Goal: Information Seeking & Learning: Compare options

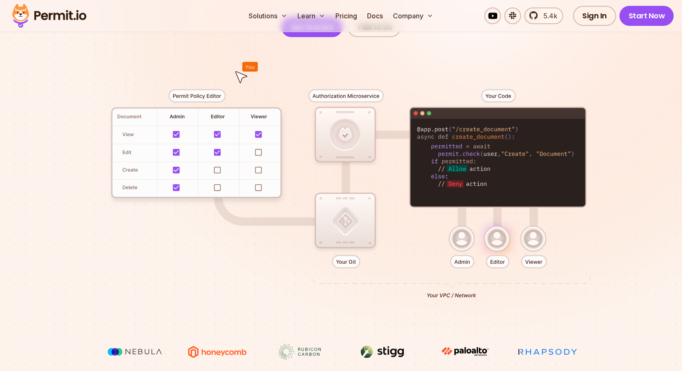
scroll to position [180, 0]
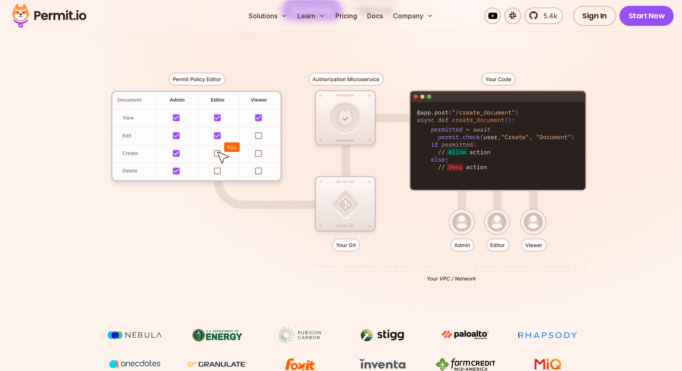
click at [568, 243] on div at bounding box center [341, 173] width 584 height 307
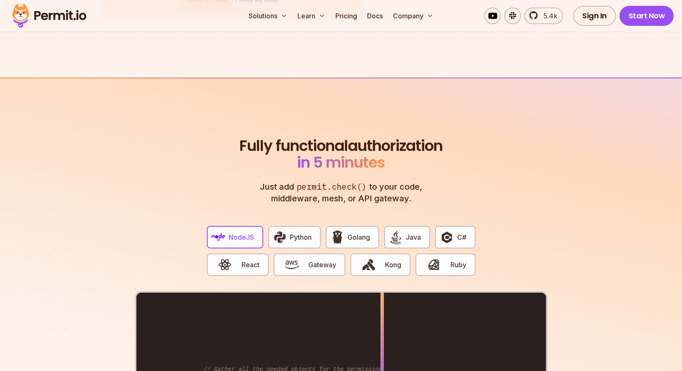
scroll to position [1478, 0]
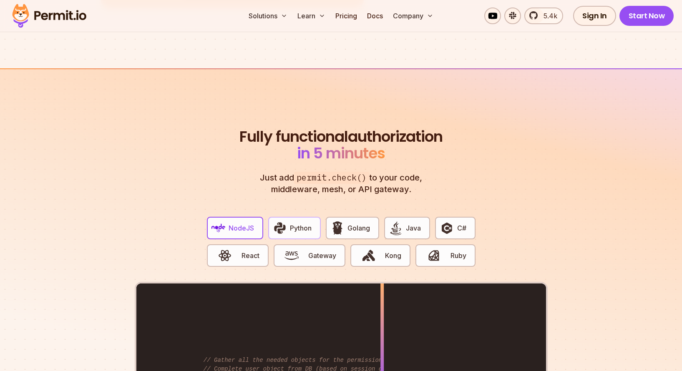
click at [283, 221] on img "button" at bounding box center [280, 228] width 14 height 14
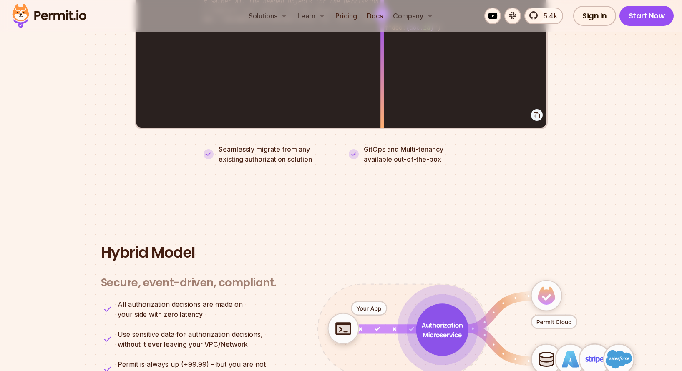
scroll to position [1679, 0]
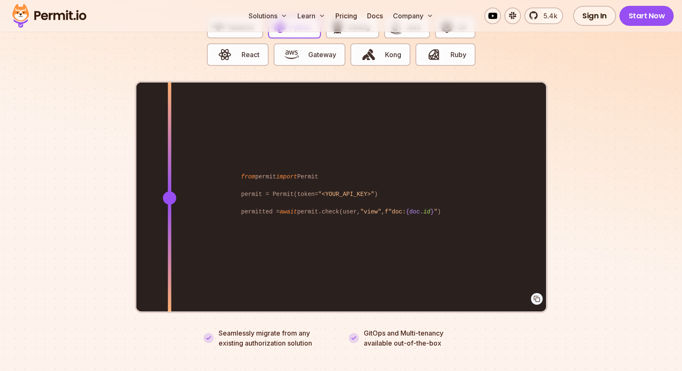
drag, startPoint x: 381, startPoint y: 186, endPoint x: 169, endPoint y: 176, distance: 212.0
click at [169, 176] on div at bounding box center [169, 198] width 3 height 230
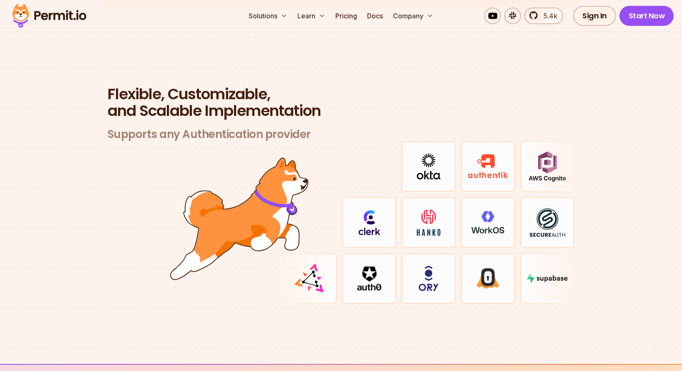
scroll to position [2409, 0]
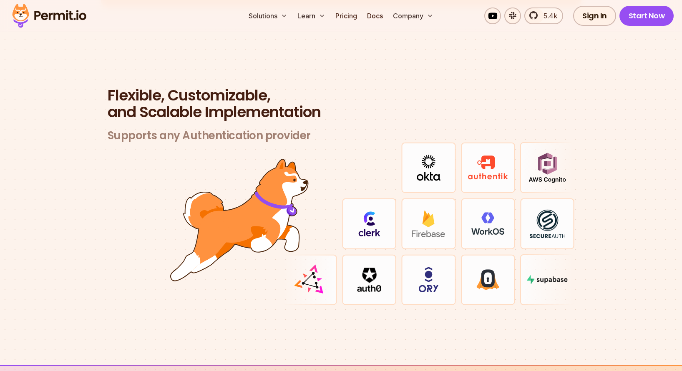
click at [551, 275] on img at bounding box center [546, 279] width 41 height 9
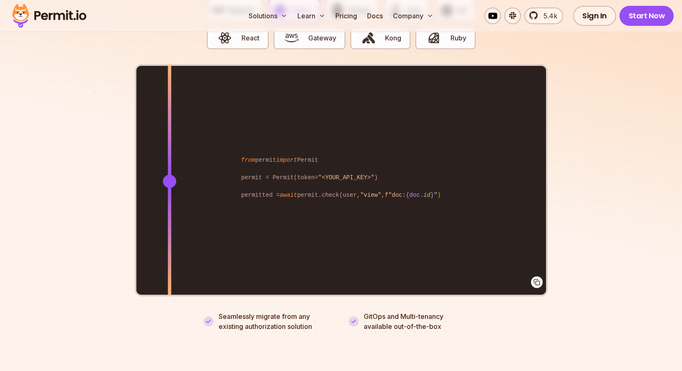
scroll to position [1477, 0]
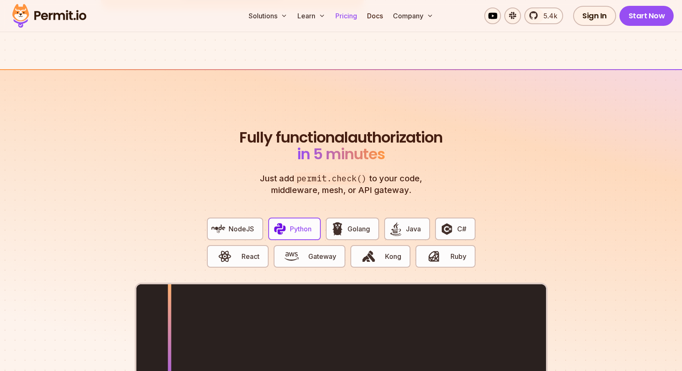
click at [336, 10] on link "Pricing" at bounding box center [346, 16] width 28 height 17
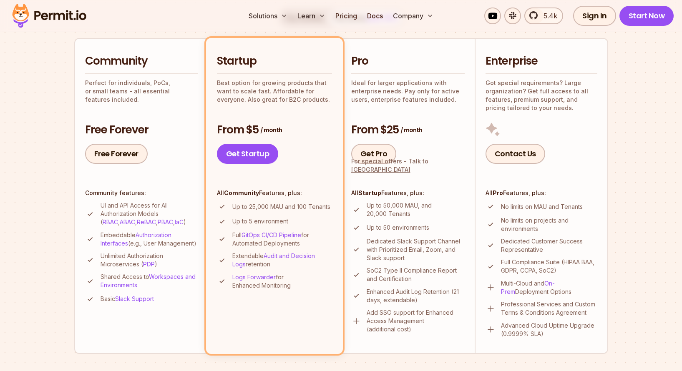
scroll to position [183, 0]
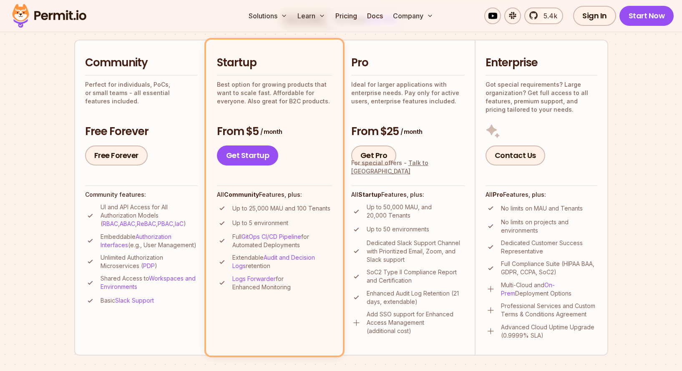
click at [400, 285] on ul "Up to 50,000 MAU, and 20,000 Tenants Up to 50 environments Dedicated Slack Supp…" at bounding box center [407, 269] width 113 height 132
click at [149, 72] on div "Community Perfect for individuals, PoCs, or small teams - all essential feature…" at bounding box center [141, 80] width 113 height 50
click at [403, 92] on p "Ideal for larger applications with enterprise needs. Pay only for active users,…" at bounding box center [407, 92] width 113 height 25
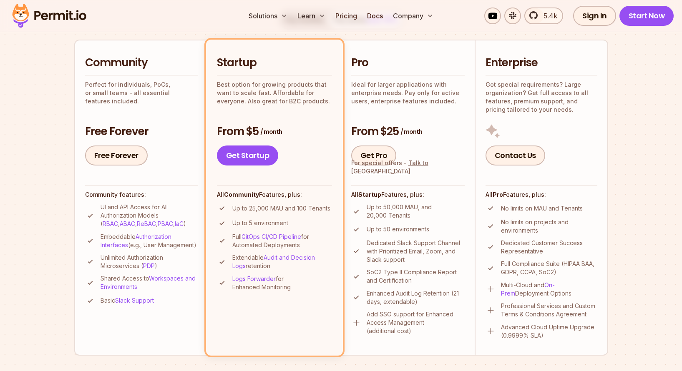
click at [439, 95] on p "Ideal for larger applications with enterprise needs. Pay only for active users,…" at bounding box center [407, 92] width 113 height 25
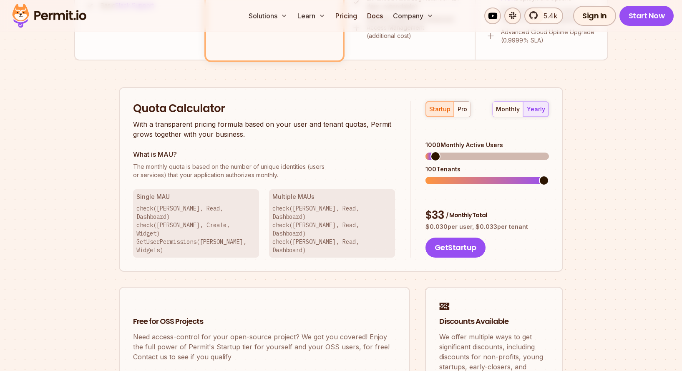
scroll to position [484, 0]
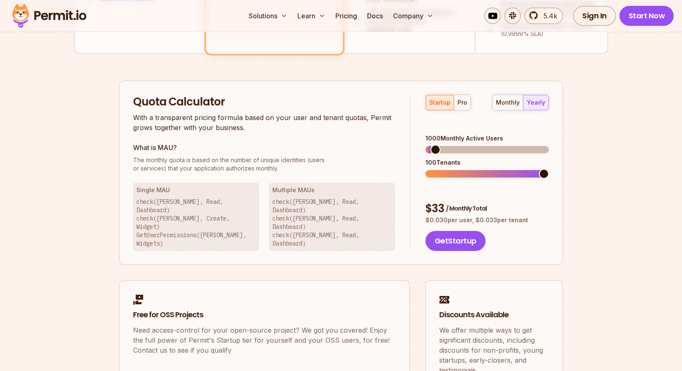
click at [549, 169] on span at bounding box center [544, 174] width 10 height 10
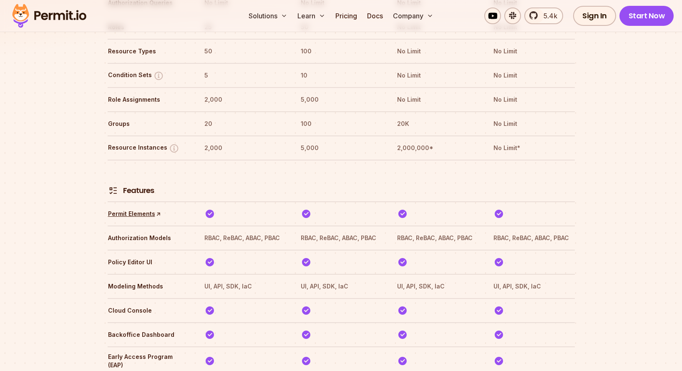
scroll to position [1157, 0]
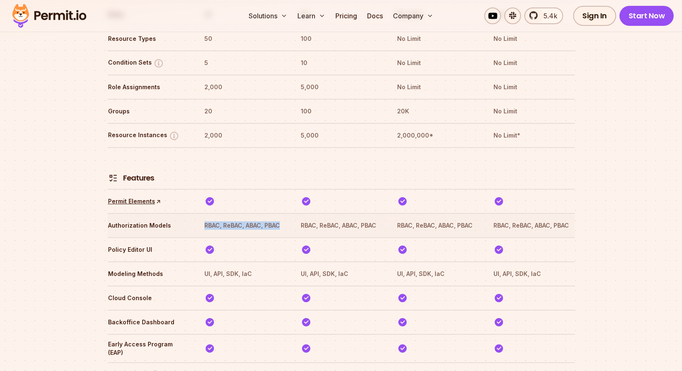
drag, startPoint x: 287, startPoint y: 203, endPoint x: 202, endPoint y: 202, distance: 85.0
click at [202, 213] on tr "Authorization Models RBAC, ReBAC, ABAC, PBAC RBAC, ReBAC, ABAC, PBAC RBAC, ReBA…" at bounding box center [341, 225] width 467 height 24
copy th "RBAC, ReBAC, ABAC, PBAC"
click at [133, 197] on link "Permit Elements ↑" at bounding box center [134, 201] width 53 height 8
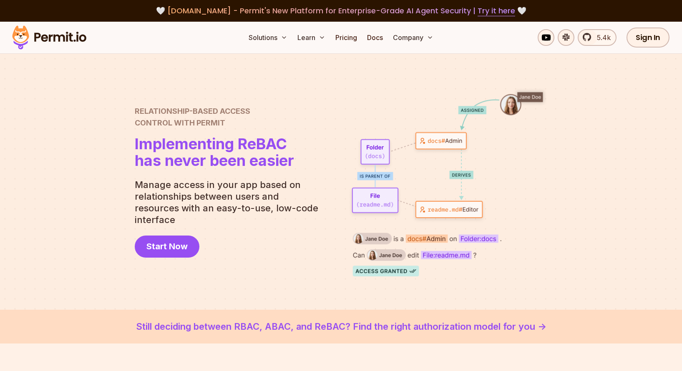
click at [330, 326] on link "Still deciding between RBAC, ABAC, and ReBAC? Find the right authorization mode…" at bounding box center [341, 327] width 642 height 14
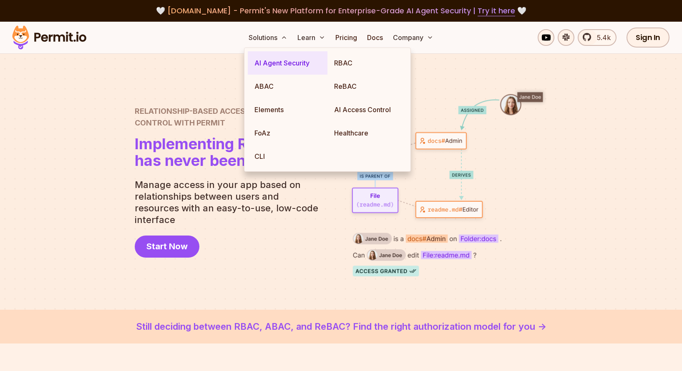
click at [279, 60] on link "AI Agent Security" at bounding box center [288, 62] width 80 height 23
click at [296, 89] on link "ABAC" at bounding box center [288, 86] width 80 height 23
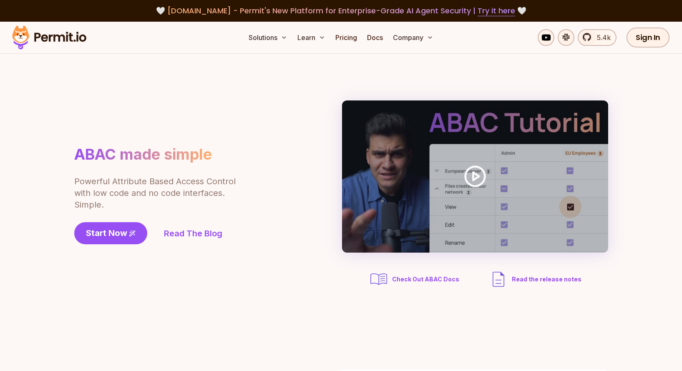
click at [131, 126] on div "ABAC made simple Powerful Attribute Based Access Control with low code and no c…" at bounding box center [341, 194] width 534 height 189
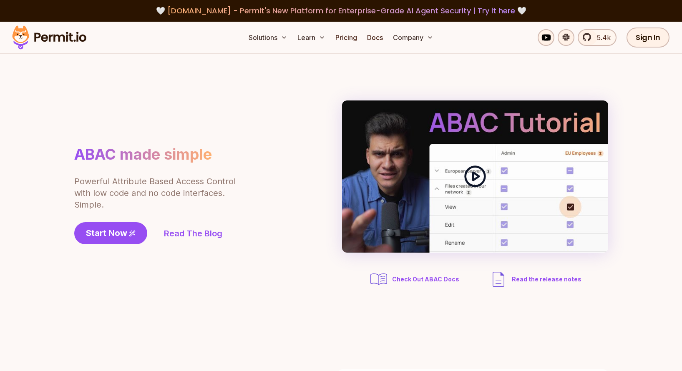
click at [479, 161] on div at bounding box center [475, 176] width 266 height 152
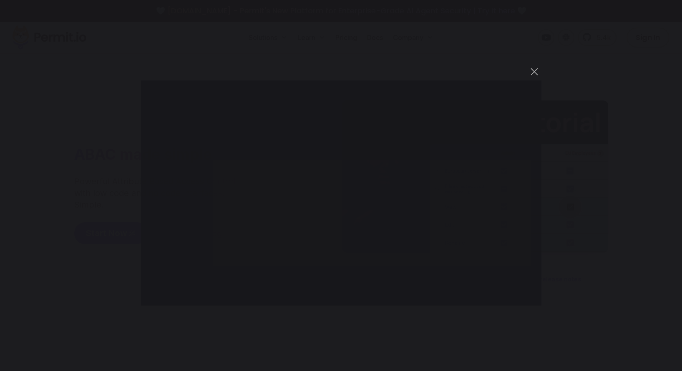
click at [352, 341] on div "You can close this modal content with the ESC key" at bounding box center [341, 185] width 682 height 371
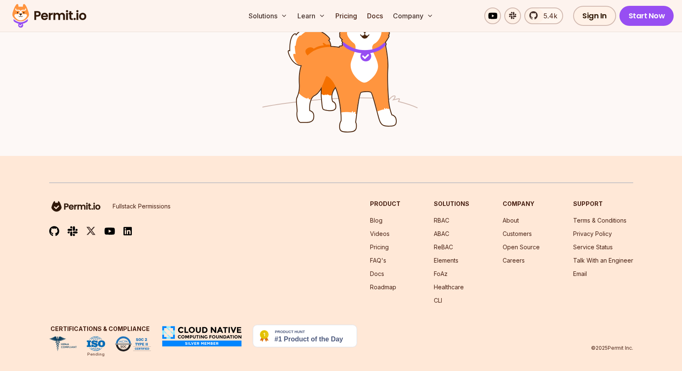
scroll to position [1375, 0]
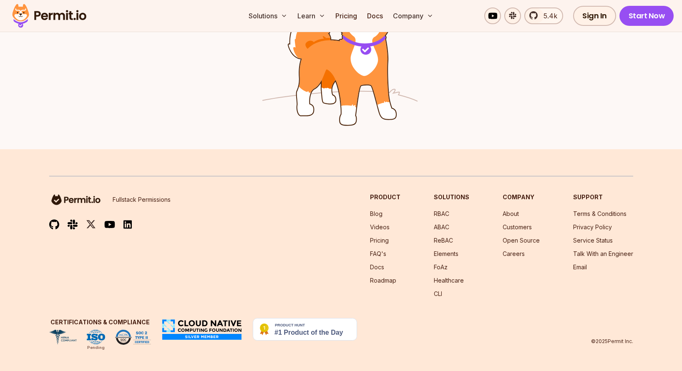
click at [312, 328] on img at bounding box center [305, 329] width 104 height 23
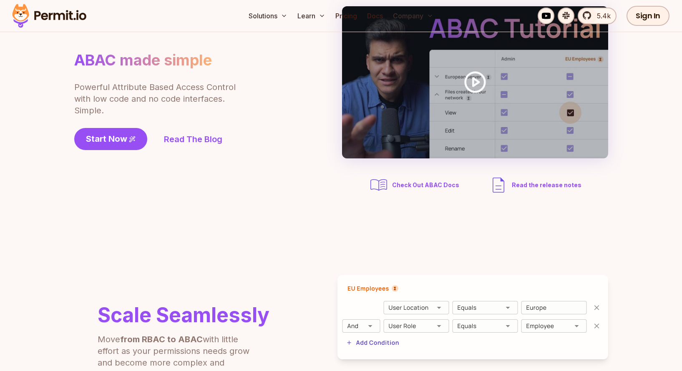
scroll to position [0, 0]
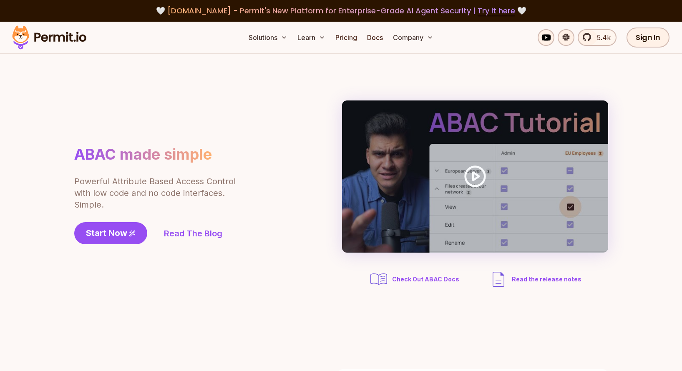
click at [286, 233] on div "ABAC made simple Powerful Attribute Based Access Control with low code and no c…" at bounding box center [341, 194] width 534 height 189
click at [604, 39] on span "5.4k" at bounding box center [601, 38] width 19 height 10
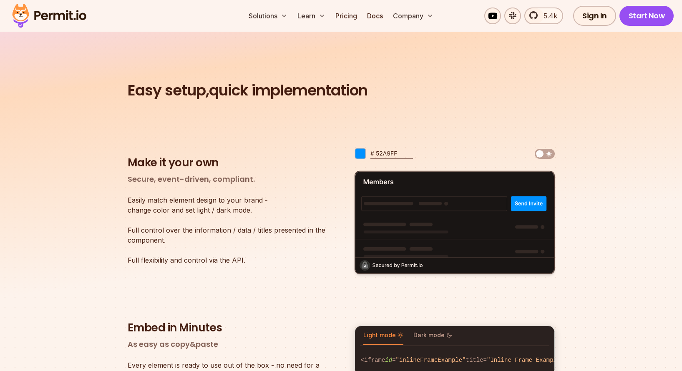
scroll to position [1413, 0]
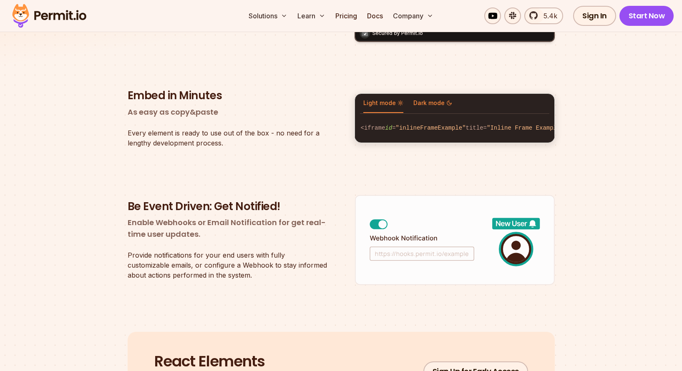
click at [415, 103] on button "Dark mode" at bounding box center [432, 103] width 39 height 19
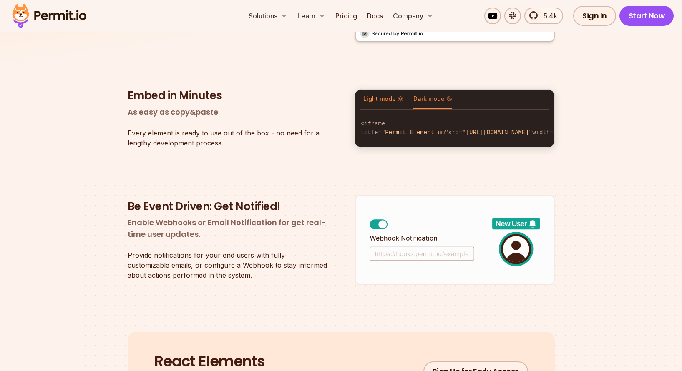
click at [376, 99] on span "Light mode" at bounding box center [383, 99] width 40 height 8
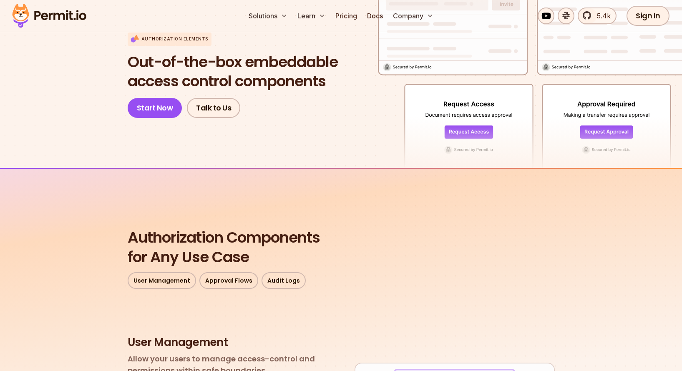
scroll to position [0, 0]
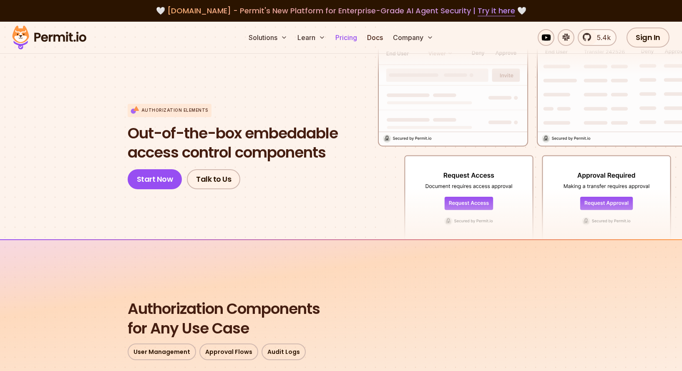
click at [351, 38] on link "Pricing" at bounding box center [346, 37] width 28 height 17
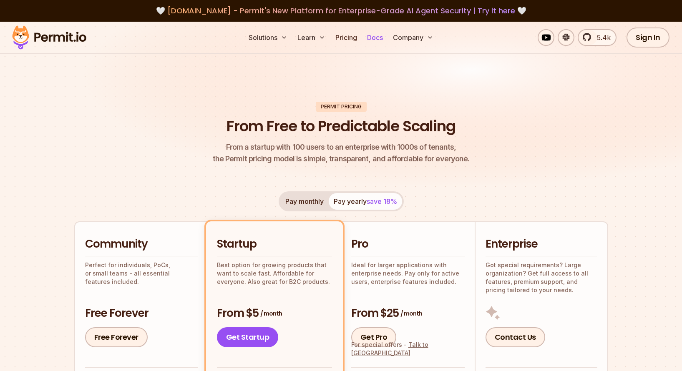
click at [369, 35] on link "Docs" at bounding box center [374, 37] width 23 height 17
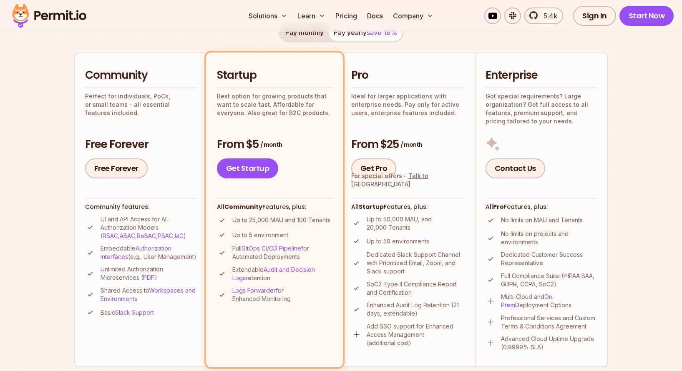
scroll to position [178, 0]
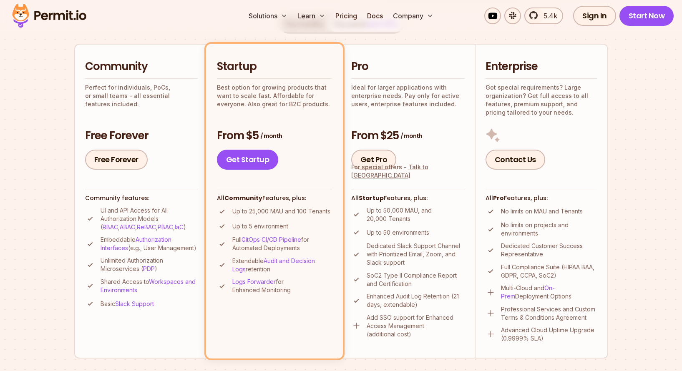
click at [36, 156] on section "Permit Pricing From Free to Predictable Scaling From a startup with 100 users t…" at bounding box center [341, 292] width 682 height 897
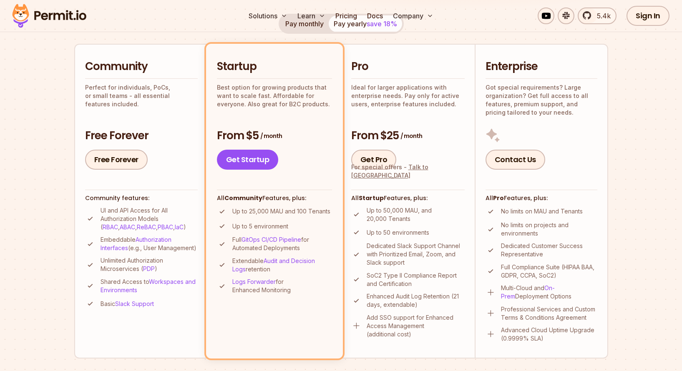
scroll to position [0, 0]
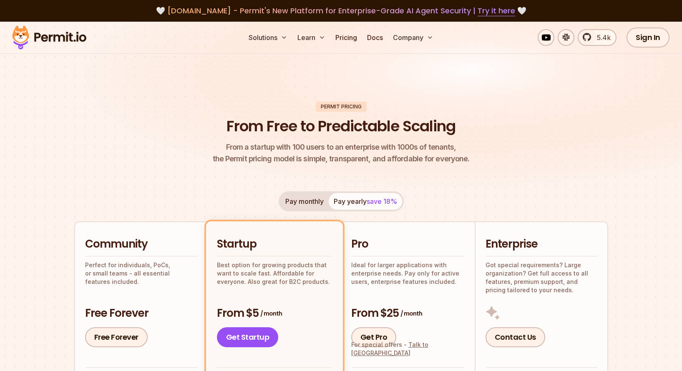
click at [32, 43] on img at bounding box center [49, 37] width 82 height 28
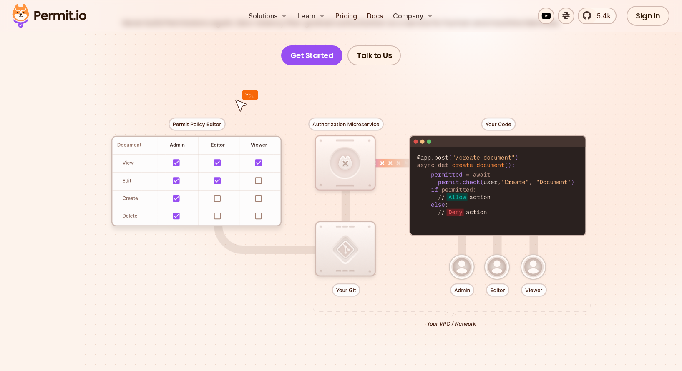
scroll to position [143, 0]
click at [361, 263] on div at bounding box center [341, 218] width 584 height 307
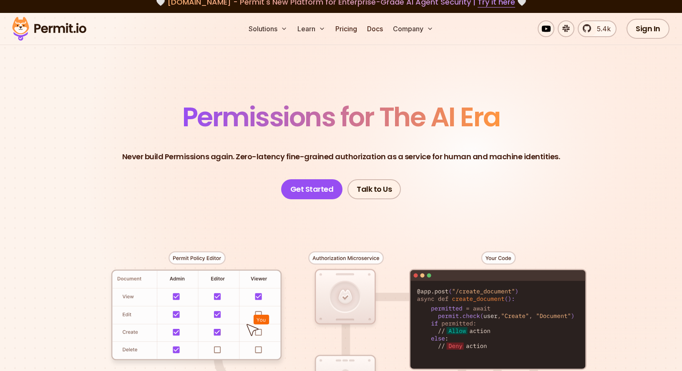
scroll to position [0, 0]
